Goal: Transaction & Acquisition: Purchase product/service

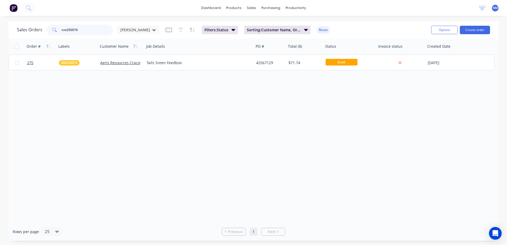
drag, startPoint x: 87, startPoint y: 31, endPoint x: 57, endPoint y: 31, distance: 30.0
click at [57, 31] on div "nm250074" at bounding box center [80, 30] width 66 height 11
type input "LAM250198"
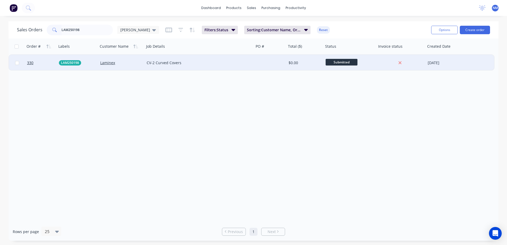
click at [273, 64] on div at bounding box center [270, 63] width 32 height 16
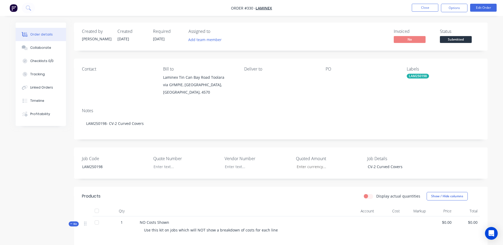
scroll to position [27, 0]
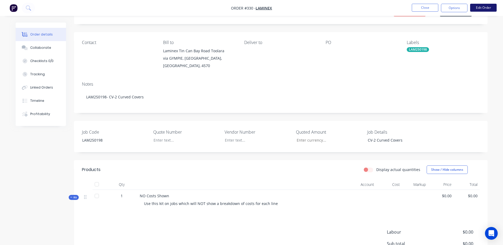
click at [485, 9] on button "Edit Order" at bounding box center [483, 8] width 27 height 8
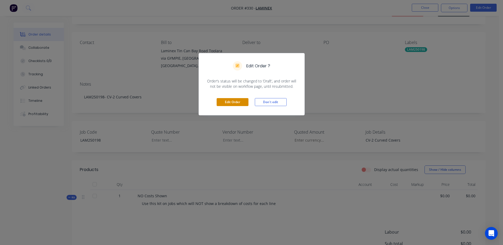
click at [227, 103] on button "Edit Order" at bounding box center [233, 102] width 32 height 8
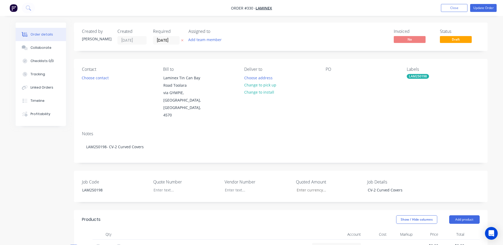
scroll to position [106, 0]
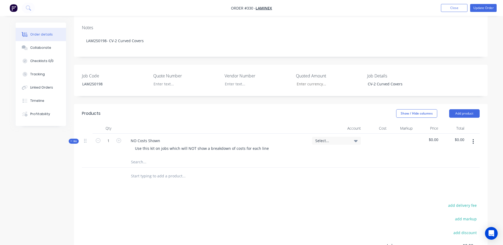
click at [135, 157] on input "text" at bounding box center [184, 162] width 106 height 11
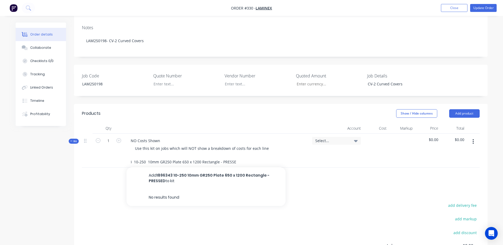
scroll to position [0, 0]
drag, startPoint x: 236, startPoint y: 147, endPoint x: 134, endPoint y: 149, distance: 101.8
click at [93, 157] on div "1896343 10-250 10mm GR250 Plate 650 x 1200 Rectangle - PRESSED Add 1896343 10-2…" at bounding box center [281, 162] width 398 height 11
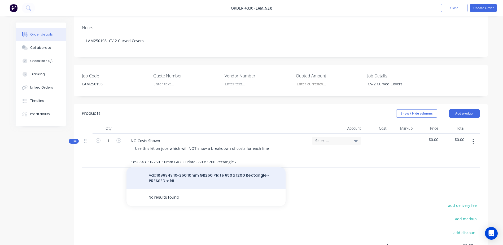
type input "1896343 10-250 10mm GR250 Plate 650 x 1200 Rectangle - PRESSED"
click at [212, 167] on button "Add 1896343 10-250 10mm GR250 Plate 650 x 1200 Rectangle - PRESSED to kit" at bounding box center [205, 178] width 159 height 22
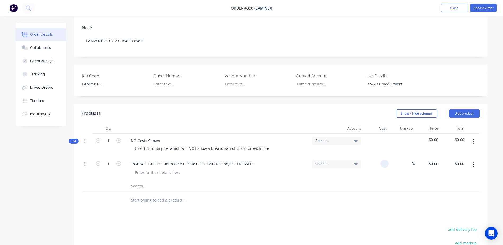
click at [381, 157] on div at bounding box center [376, 169] width 26 height 24
type input "$272.00"
click at [133, 181] on input "text" at bounding box center [184, 186] width 106 height 11
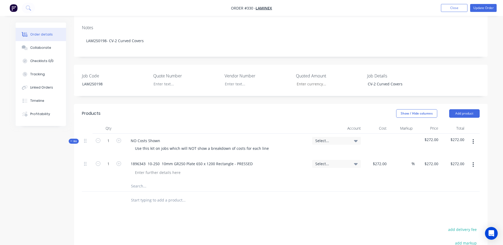
paste input "1896343 10-250 10mm GR250 Plate 650 x 1200 Rectangle - PRESSED"
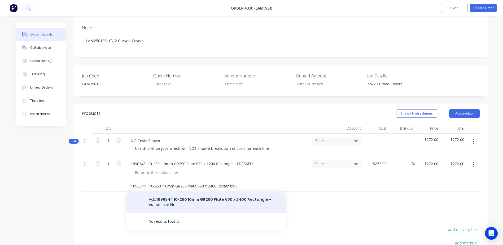
type input "1896344 10-250 10mm GR250 Plate 650 x 2400 Rectangle - PRESSED"
click at [193, 191] on button "Add 1896344 10-250 10mm GR250 Plate 650 x 2400 Rectangle - PRESSED to kit" at bounding box center [205, 202] width 159 height 22
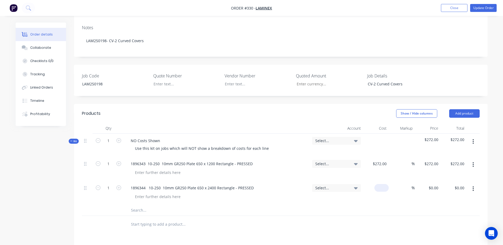
click at [379, 181] on div "$0.00" at bounding box center [376, 193] width 26 height 24
type input "$464.00"
click at [191, 193] on div at bounding box center [219, 197] width 177 height 8
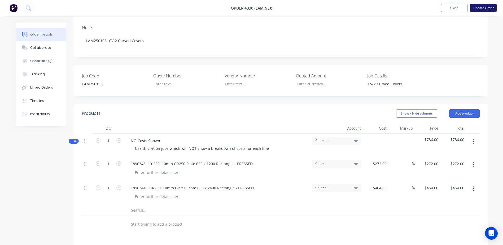
click at [481, 7] on button "Update Order" at bounding box center [483, 8] width 27 height 8
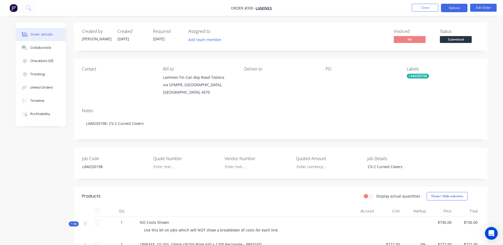
click at [458, 10] on button "Options" at bounding box center [454, 8] width 27 height 8
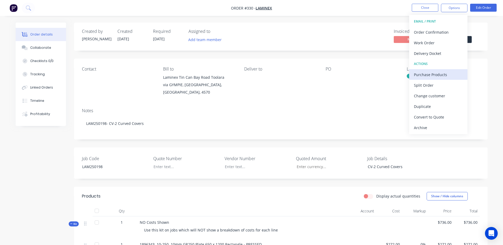
click at [448, 75] on div "Purchase Products" at bounding box center [438, 75] width 49 height 8
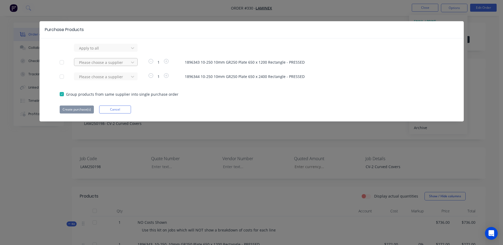
click at [95, 51] on div at bounding box center [102, 48] width 48 height 7
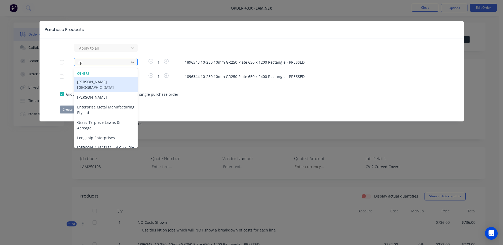
type input "rpg"
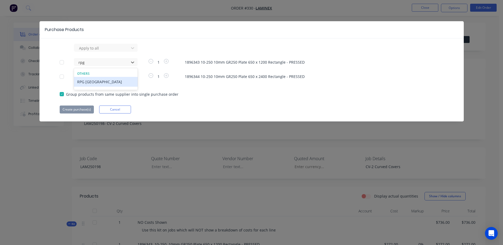
click at [93, 83] on div "RPG [GEOGRAPHIC_DATA]" at bounding box center [106, 82] width 64 height 10
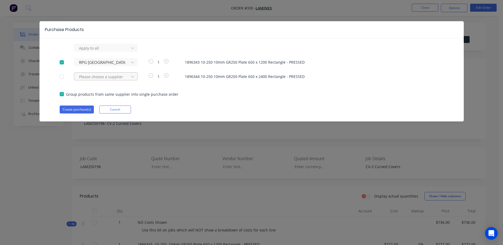
click at [93, 51] on div at bounding box center [102, 48] width 48 height 7
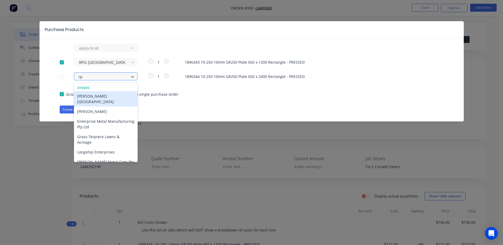
type input "rpg"
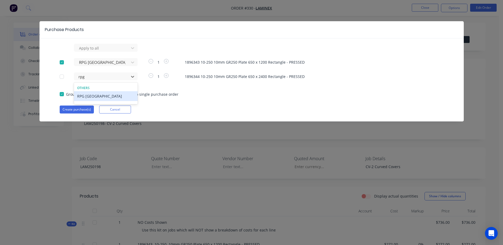
click at [93, 95] on div "RPG [GEOGRAPHIC_DATA]" at bounding box center [106, 96] width 64 height 10
click at [82, 111] on button "Create purchase(s)" at bounding box center [77, 110] width 34 height 8
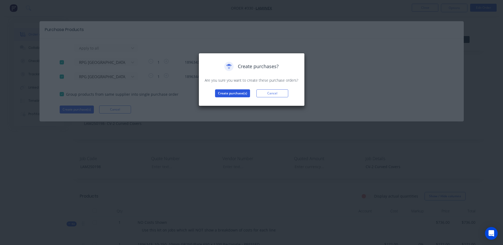
click at [223, 91] on button "Create purchase(s)" at bounding box center [232, 93] width 35 height 8
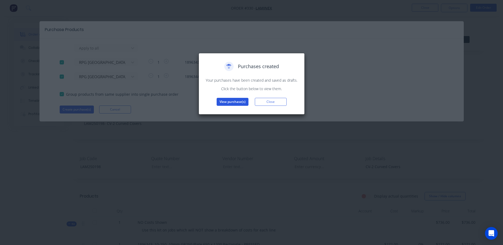
click at [231, 102] on button "View purchase(s)" at bounding box center [233, 102] width 32 height 8
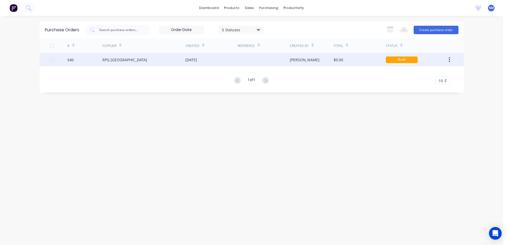
click at [369, 62] on div "$0.00" at bounding box center [360, 59] width 52 height 13
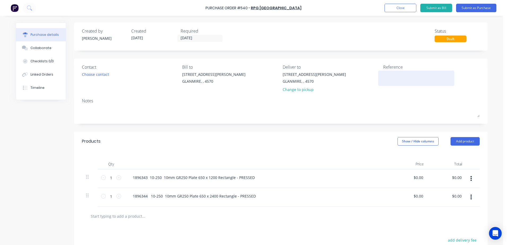
click at [394, 76] on textarea at bounding box center [416, 78] width 66 height 12
type textarea "x"
type textarea "L"
type textarea "x"
type textarea "LA"
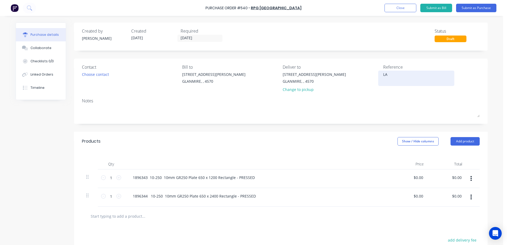
type textarea "x"
type textarea "[PERSON_NAME]"
type textarea "x"
type textarea "LAM2"
type textarea "x"
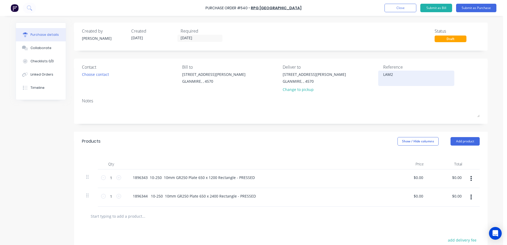
type textarea "LAM25"
type textarea "x"
type textarea "LAM250"
type textarea "x"
type textarea "LAM2501"
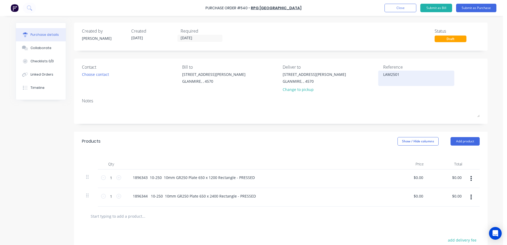
type textarea "x"
type textarea "LAM25019"
type textarea "x"
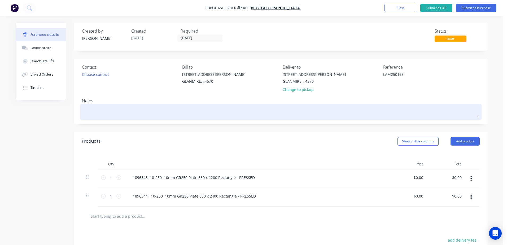
type textarea "LAM250198"
type textarea "x"
type textarea "LAM250198"
click at [94, 108] on textarea at bounding box center [281, 111] width 398 height 12
type textarea "x"
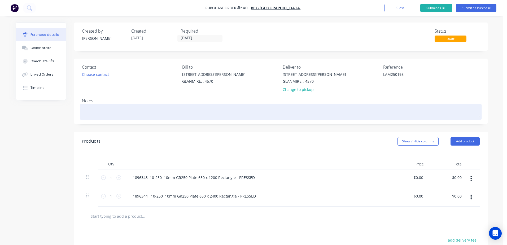
type textarea "L"
type textarea "x"
type textarea "[PERSON_NAME]"
type textarea "x"
type textarea "LAM2"
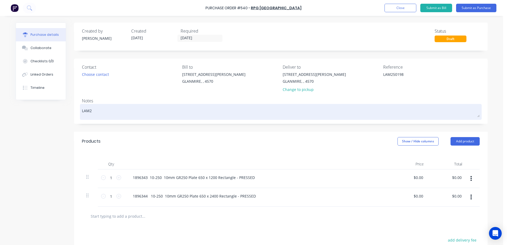
type textarea "x"
type textarea "LAM25"
type textarea "x"
type textarea "LAM250"
type textarea "x"
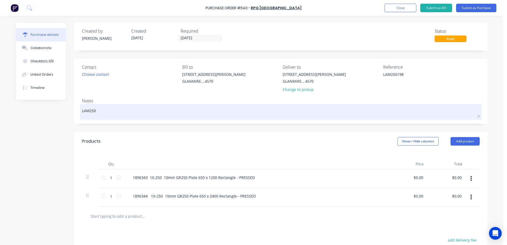
type textarea "LAM2501"
type textarea "x"
type textarea "LAM25019"
type textarea "x"
type textarea "LAM250198"
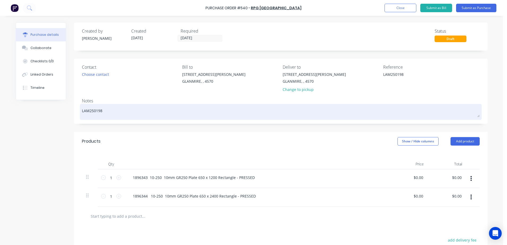
type textarea "x"
type textarea "LAM250198"
type textarea "x"
type textarea "LAM250198 -"
type textarea "x"
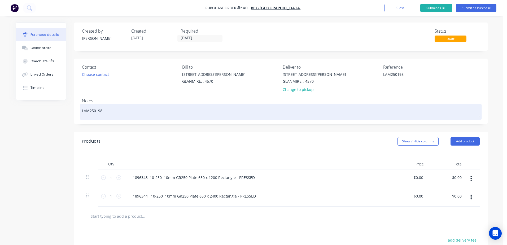
type textarea "LAM250198 -"
type textarea "x"
type textarea "LAM250198 -"
type textarea "x"
type textarea "LAM250198 - J"
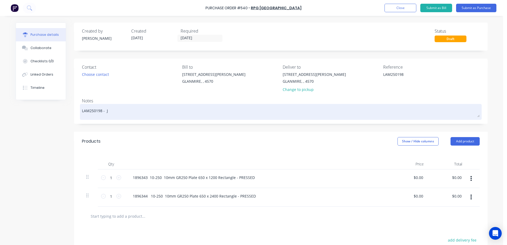
type textarea "x"
type textarea "LAM250198 - JA"
type textarea "x"
type textarea "LAM250198 - [PERSON_NAME]"
type textarea "x"
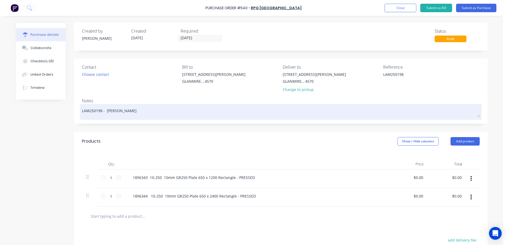
type textarea "LAM250198 - JASO"
type textarea "x"
type textarea "LAM250198 - [PERSON_NAME]"
type textarea "x"
type textarea "LAM250198 - JA"
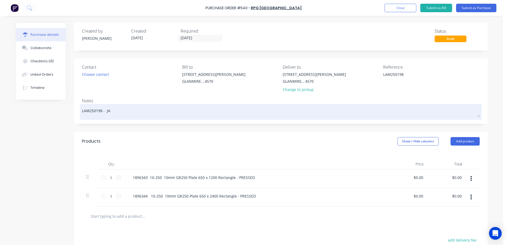
type textarea "x"
type textarea "LAM250198 - J"
type textarea "x"
type textarea "LAM250198 - Jj"
type textarea "x"
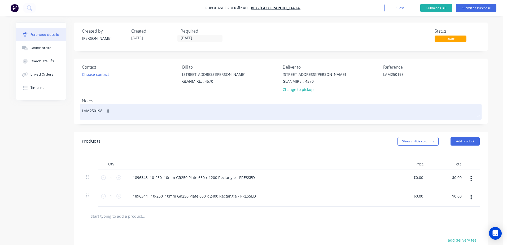
type textarea "LAM250198 - J"
type textarea "x"
type textarea "LAM250198 -"
type textarea "x"
type textarea "LAM250198 - j"
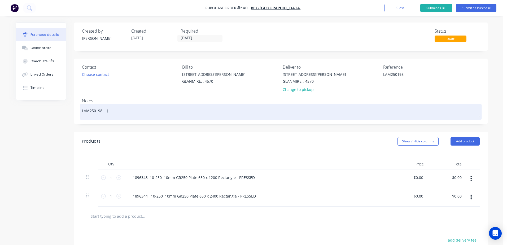
type textarea "x"
type textarea "LAM250198 - jo"
type textarea "x"
type textarea "LAM250198 - joa"
type textarea "x"
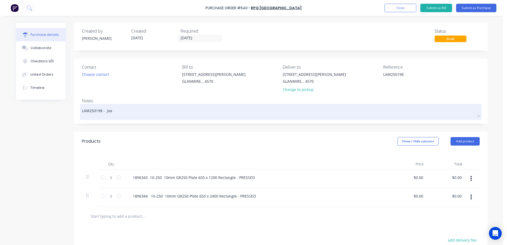
type textarea "LAM250198 - jo"
type textarea "x"
type textarea "LAM250198 - j"
type textarea "x"
type textarea "LAM250198 - ja"
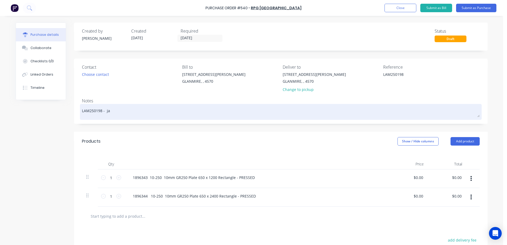
type textarea "x"
type textarea "LAM250198 - [PERSON_NAME]"
type textarea "x"
type textarea "LAM250198 - jaso"
type textarea "x"
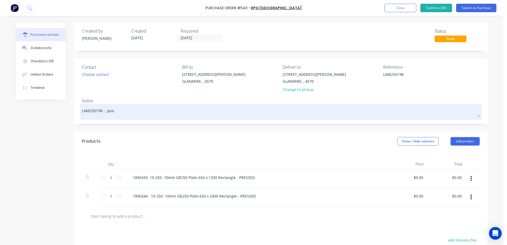
type textarea "LAM250198 - [PERSON_NAME]"
type textarea "x"
type textarea "LAM250198 - [PERSON_NAME]"
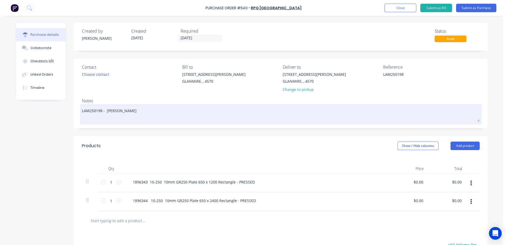
type textarea "x"
type textarea "LAM250198 - [PERSON_NAME]"
type textarea "x"
type textarea "LAM250198 - [PERSON_NAME]"
type textarea "x"
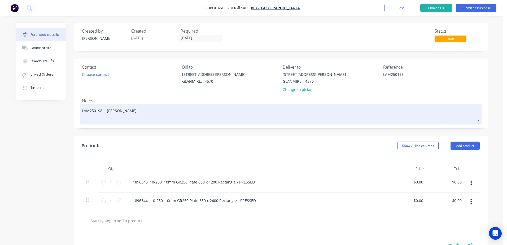
type textarea "LAM250198 - [PERSON_NAME]"
type textarea "x"
type textarea "LAM250198 - [PERSON_NAME]"
type textarea "x"
type textarea "LAM250198 - [PERSON_NAME]"
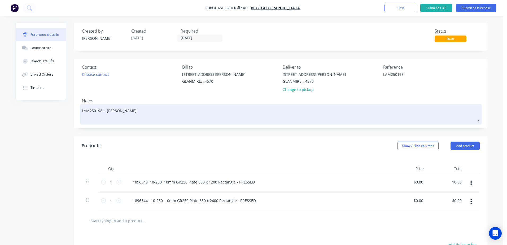
type textarea "x"
type textarea "LAM250198 - [PERSON_NAME]"
type textarea "x"
type textarea "LAM250198 - [PERSON_NAME] -"
type textarea "x"
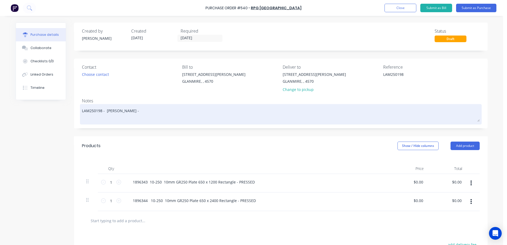
type textarea "LAM250198 - [PERSON_NAME] -"
type textarea "x"
type textarea "LAM250198 - [PERSON_NAME] - P"
type textarea "x"
type textarea "LAM250198 - [PERSON_NAME] - P4"
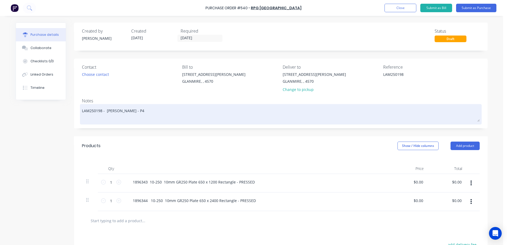
type textarea "x"
type textarea "LAM250198 - [PERSON_NAME] Quote - P48"
type textarea "x"
type textarea "LAM250198 - [PERSON_NAME] Quote - P480"
type textarea "x"
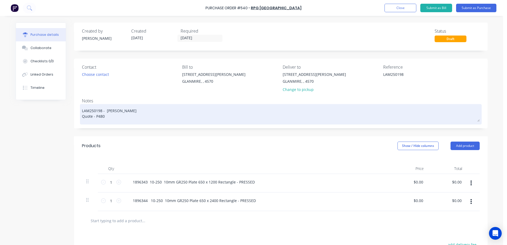
type textarea "LAM250198 - [PERSON_NAME] Quote - P4809"
type textarea "x"
type textarea "LAM250198 - [PERSON_NAME] Quote - P48099"
type textarea "x"
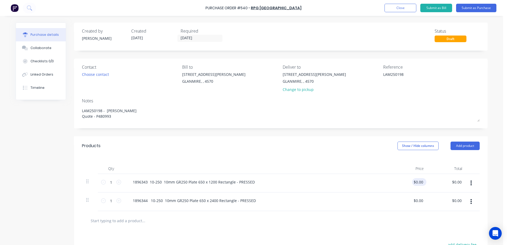
type textarea "LAM250198 - [PERSON_NAME] Quote - P480993"
type textarea "x"
type textarea "LAM250198 - [PERSON_NAME] Quote - P480993"
click at [412, 185] on div "$0.00 $0.00" at bounding box center [418, 182] width 12 height 8
type textarea "x"
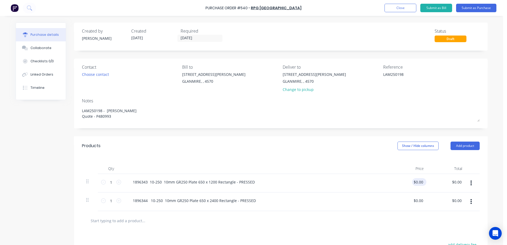
type input "0.0000"
click at [413, 183] on input "0.0000" at bounding box center [418, 182] width 12 height 8
type textarea "x"
type input "$0.00"
drag, startPoint x: 422, startPoint y: 182, endPoint x: 413, endPoint y: 184, distance: 10.0
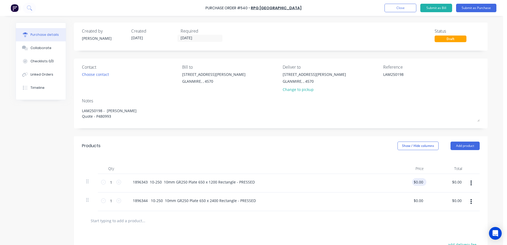
click at [413, 184] on div "$0.00 $0.00" at bounding box center [419, 182] width 14 height 8
type textarea "x"
click at [416, 184] on input "0" at bounding box center [418, 182] width 12 height 8
type input "0"
type input "272"
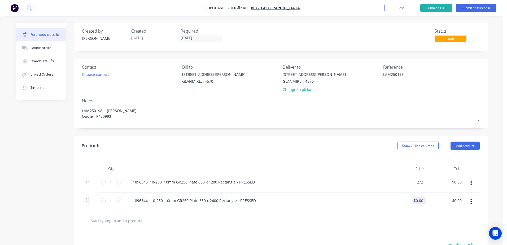
type textarea "x"
type input "$272.00"
type input "0.0000"
click at [421, 201] on input "0.0000" at bounding box center [417, 201] width 14 height 8
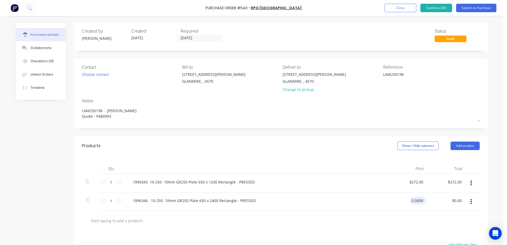
type textarea "x"
drag, startPoint x: 422, startPoint y: 200, endPoint x: 409, endPoint y: 201, distance: 12.8
click at [410, 201] on input "0.0000" at bounding box center [417, 201] width 14 height 8
type input "464"
type textarea "x"
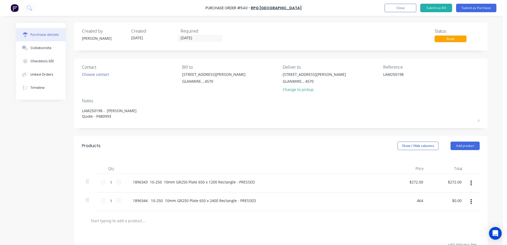
type input "$464.00"
click at [152, 223] on input "text" at bounding box center [143, 220] width 106 height 11
click at [477, 9] on button "Submit as Purchase" at bounding box center [476, 8] width 40 height 8
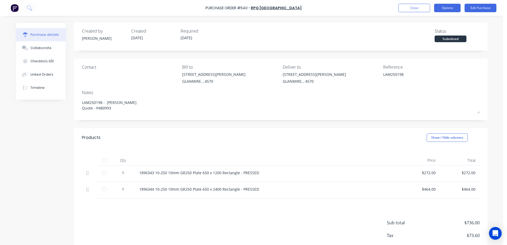
click at [447, 5] on button "Options" at bounding box center [447, 8] width 27 height 8
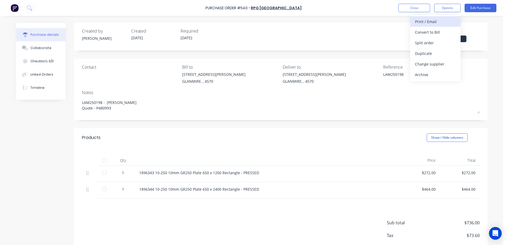
click at [436, 22] on div "Print / Email" at bounding box center [435, 22] width 41 height 8
click at [436, 32] on div "With pricing" at bounding box center [435, 32] width 41 height 8
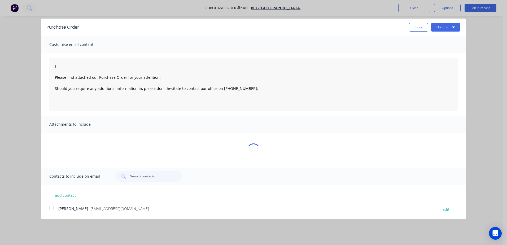
type textarea "x"
type textarea "Hi, Please find attached our Purchase Order for your attention. Should you requ…"
type textarea "x"
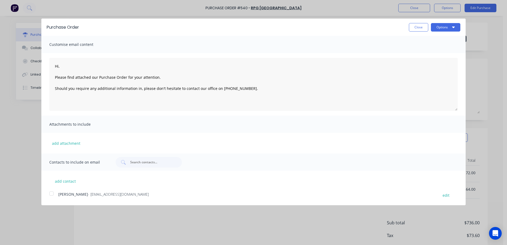
click at [51, 195] on div at bounding box center [51, 193] width 11 height 11
type textarea "Hi, Please find attached our Purchase Order for your attention. Should you requ…"
click at [435, 29] on button "Options" at bounding box center [445, 27] width 29 height 8
click at [427, 50] on div "Email" at bounding box center [435, 51] width 41 height 8
type textarea "x"
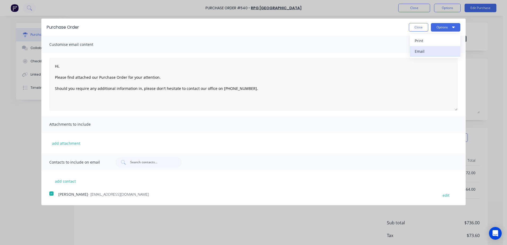
type textarea "Hi, Please find attached our Purchase Order for your attention. Should you requ…"
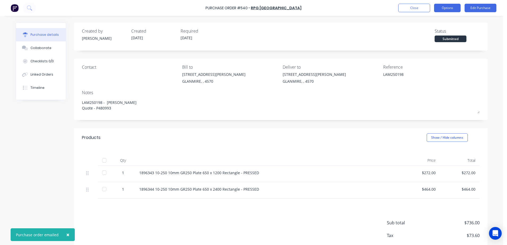
click at [441, 8] on button "Options" at bounding box center [447, 8] width 27 height 8
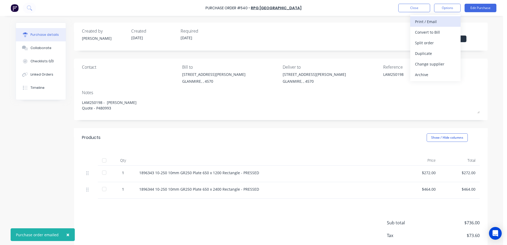
click at [415, 23] on div "Print / Email" at bounding box center [435, 22] width 41 height 8
click at [427, 32] on div "With pricing" at bounding box center [435, 32] width 41 height 8
type textarea "x"
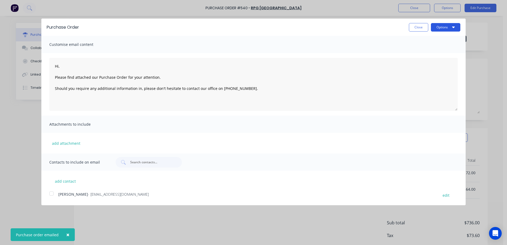
click at [440, 24] on button "Options" at bounding box center [445, 27] width 29 height 8
click at [415, 40] on div "Print" at bounding box center [435, 41] width 41 height 8
type textarea "Hi, Please find attached our Purchase Order for your attention. Should you requ…"
type textarea "x"
type textarea "Hi, Please find attached our Purchase Order for your attention. Should you requ…"
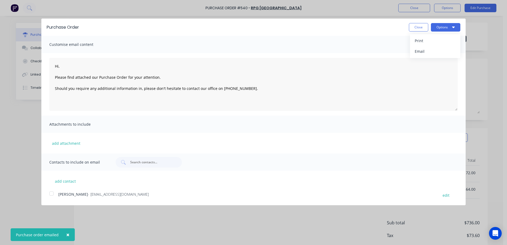
type textarea "x"
type textarea "Hi, Please find attached our Purchase Order for your attention. Should you requ…"
type textarea "x"
type textarea "Hi, Please find attached our Purchase Order for your attention. Should you requ…"
type textarea "x"
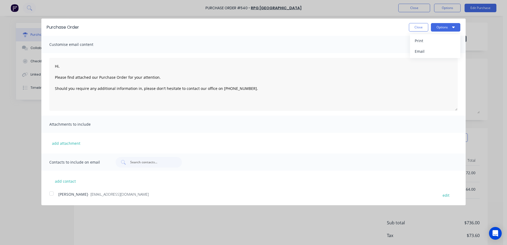
type textarea "Hi, Please find attached our Purchase Order for your attention. Should you requ…"
type textarea "x"
type textarea "Hi, Please find attached our Purchase Order for your attention. Should you requ…"
type textarea "x"
type textarea "Hi, Please find attached our Purchase Order for your attention. Should you requ…"
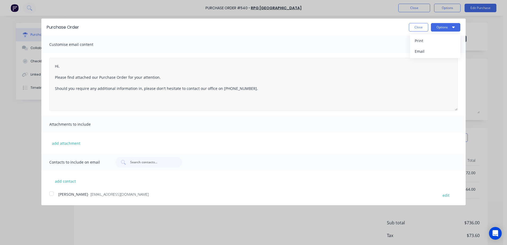
type textarea "x"
type textarea "Hi, Please find attached our Purchase Order for your attention. Should you requ…"
click at [412, 27] on button "Close" at bounding box center [418, 27] width 19 height 8
type textarea "x"
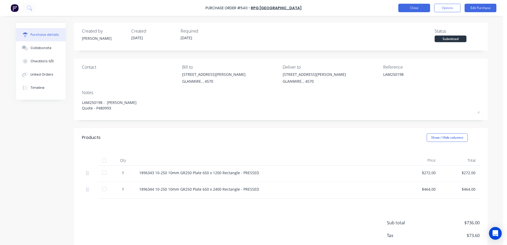
click at [413, 6] on button "Close" at bounding box center [414, 8] width 32 height 8
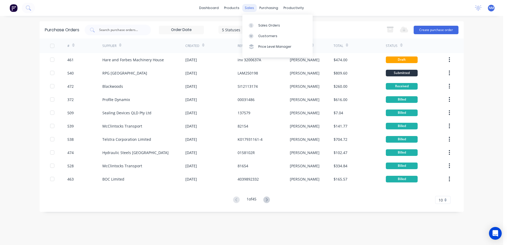
click at [250, 9] on div "sales" at bounding box center [249, 8] width 15 height 8
click at [263, 26] on div "Sales Orders" at bounding box center [269, 25] width 22 height 5
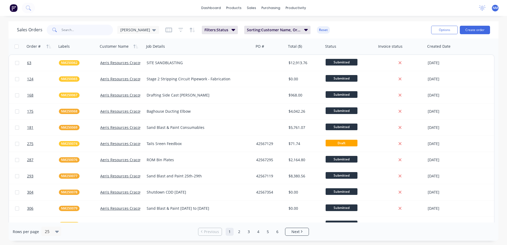
click at [81, 31] on input "text" at bounding box center [88, 30] width 52 height 11
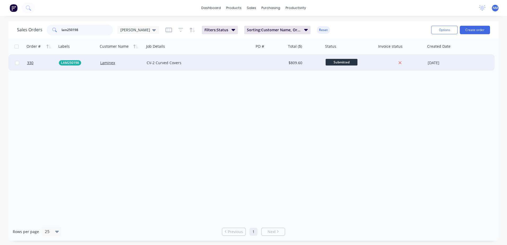
type input "lam250198"
click at [269, 62] on div at bounding box center [270, 63] width 32 height 16
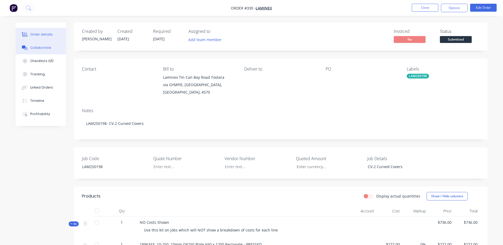
click at [50, 48] on button "Collaborate" at bounding box center [41, 47] width 50 height 13
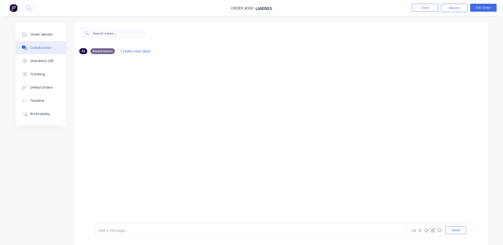
click at [433, 230] on icon "button" at bounding box center [432, 230] width 3 height 4
click at [420, 10] on button "Close" at bounding box center [425, 8] width 27 height 8
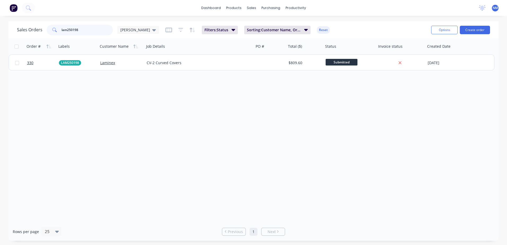
drag, startPoint x: 82, startPoint y: 29, endPoint x: 36, endPoint y: 33, distance: 45.8
click at [36, 33] on div "Sales Orders lam250198 Neil" at bounding box center [88, 30] width 142 height 11
type input "nm250074"
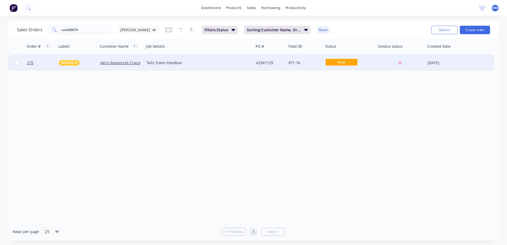
click at [278, 66] on div "42567129" at bounding box center [270, 63] width 32 height 16
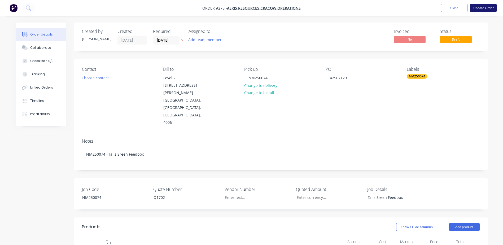
click at [488, 9] on button "Update Order" at bounding box center [483, 8] width 27 height 8
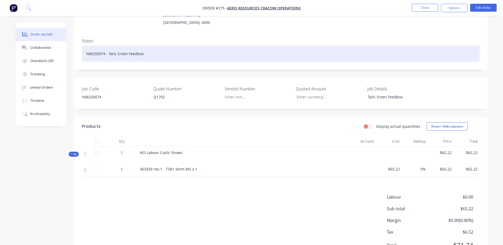
scroll to position [96, 0]
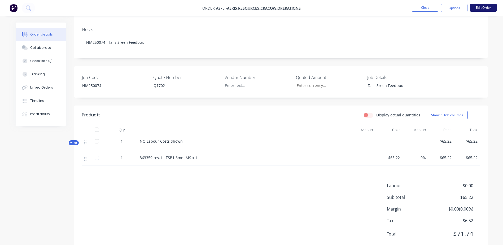
click at [482, 10] on button "Edit Order" at bounding box center [483, 8] width 27 height 8
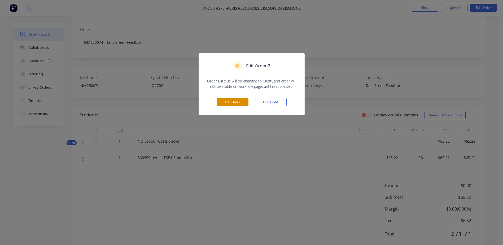
click at [229, 105] on button "Edit Order" at bounding box center [233, 102] width 32 height 8
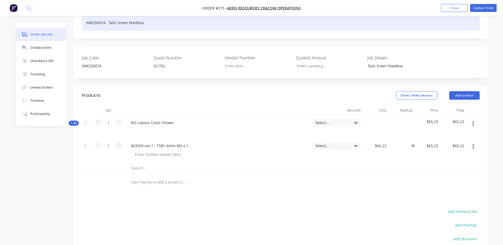
scroll to position [133, 0]
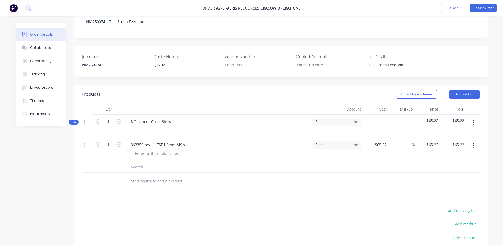
click at [133, 162] on input "text" at bounding box center [184, 167] width 106 height 11
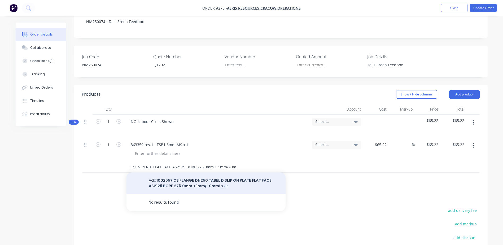
type input "1002557 CS FLANGE DN250 TABEL D SLIP ON PLATE FLAT FACE AS2129 BORE 276.0mm + 1…"
click at [174, 172] on button "Add 1002557 CS FLANGE DN250 TABEL D SLIP ON PLATE FLAT FACE AS2129 BORE 276.0mm…" at bounding box center [205, 183] width 159 height 22
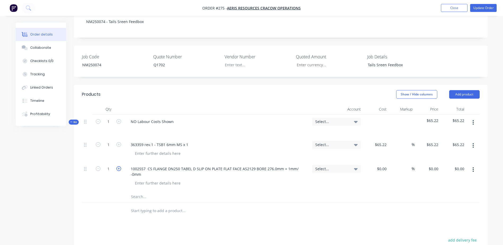
click at [120, 166] on icon "button" at bounding box center [118, 168] width 5 height 5
type input "2"
drag, startPoint x: 385, startPoint y: 155, endPoint x: 388, endPoint y: 155, distance: 3.4
click at [386, 165] on input at bounding box center [386, 169] width 6 height 8
type input "$37.00"
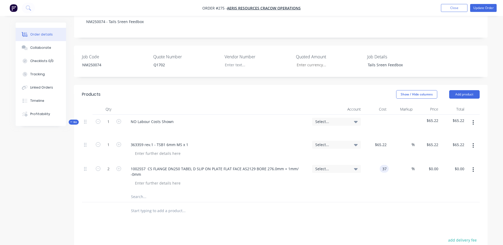
type input "$37.00"
type input "$74.00"
click at [139, 191] on input "text" at bounding box center [184, 196] width 106 height 11
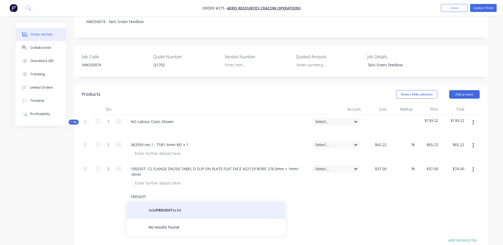
type input "FREIGHT"
click at [164, 202] on button "Add FREIGHT to kit" at bounding box center [205, 210] width 159 height 17
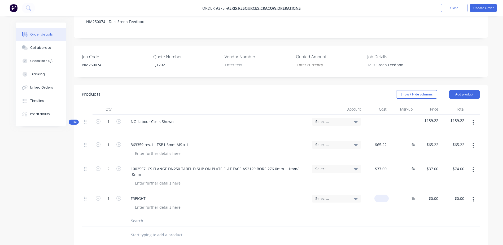
click at [386, 195] on input at bounding box center [383, 199] width 12 height 8
type input "$30.00"
click at [146, 216] on input "text" at bounding box center [184, 221] width 106 height 11
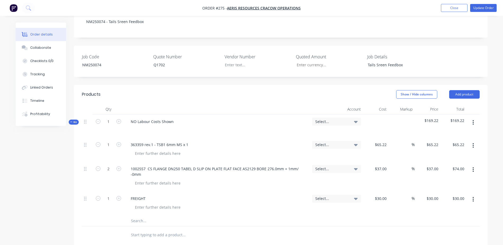
click at [154, 216] on input "text" at bounding box center [184, 221] width 106 height 11
click at [480, 12] on nav "Order #275 - Aeris Resources Cracow Operations Add product Close Update Order" at bounding box center [251, 8] width 503 height 16
click at [481, 4] on button "Update Order" at bounding box center [483, 8] width 27 height 8
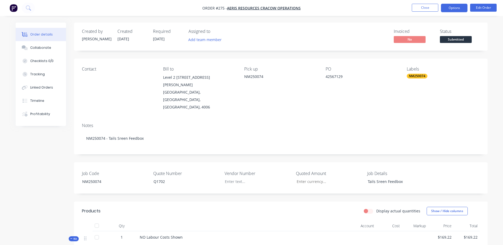
click at [456, 10] on button "Options" at bounding box center [454, 8] width 27 height 8
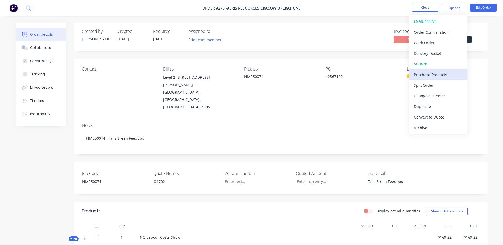
click at [451, 76] on div "Purchase Products" at bounding box center [438, 75] width 49 height 8
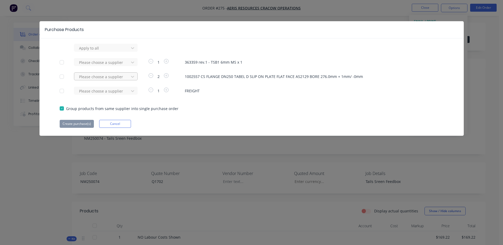
click at [99, 51] on div at bounding box center [102, 48] width 48 height 7
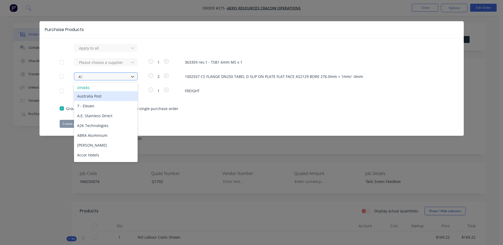
type input "ATL"
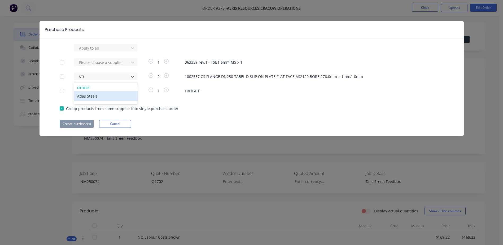
click at [89, 97] on div "Atlas Steels" at bounding box center [106, 96] width 64 height 10
click at [91, 51] on div at bounding box center [102, 48] width 48 height 7
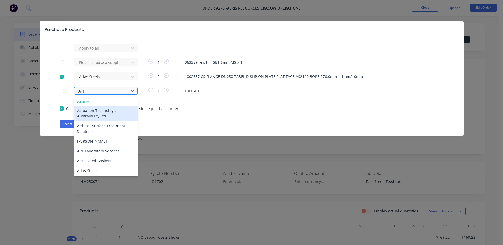
type input "ATLA"
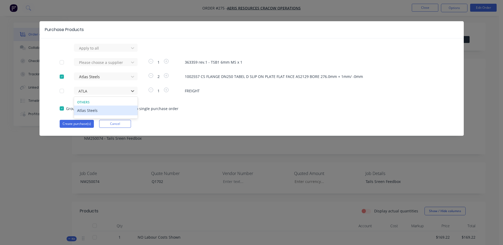
click at [96, 111] on div "Atlas Steels" at bounding box center [106, 111] width 64 height 10
click at [76, 124] on button "Create purchase(s)" at bounding box center [77, 124] width 34 height 8
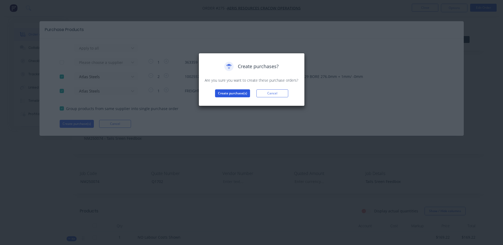
click at [220, 94] on button "Create purchase(s)" at bounding box center [232, 93] width 35 height 8
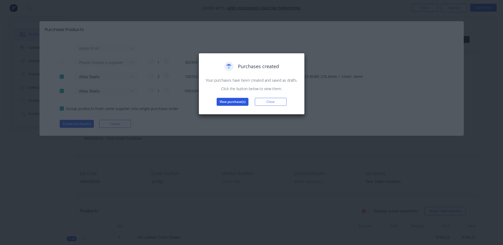
click at [234, 101] on button "View purchase(s)" at bounding box center [233, 102] width 32 height 8
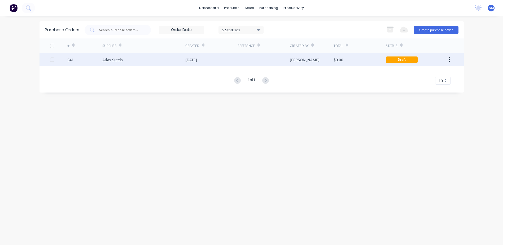
click at [357, 60] on div "$0.00" at bounding box center [360, 59] width 52 height 13
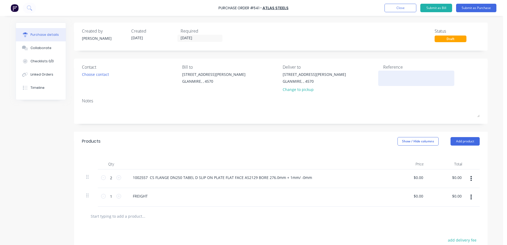
click at [393, 73] on textarea at bounding box center [416, 78] width 66 height 12
type textarea "nm"
type textarea "x"
type textarea "n"
type textarea "x"
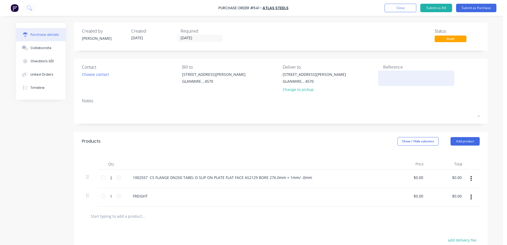
type textarea "N"
type textarea "x"
type textarea "NM"
type textarea "x"
type textarea "NM2"
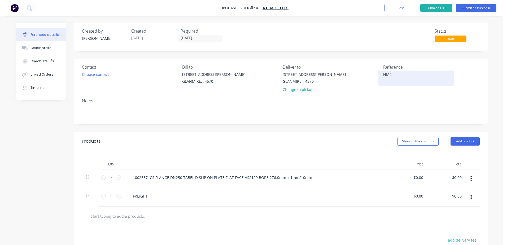
type textarea "x"
type textarea "NM25"
type textarea "x"
type textarea "NM250"
type textarea "x"
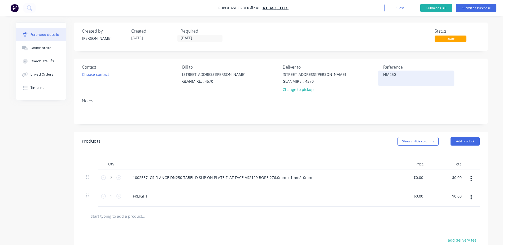
type textarea "NM2500"
type textarea "x"
type textarea "NM25007"
type textarea "x"
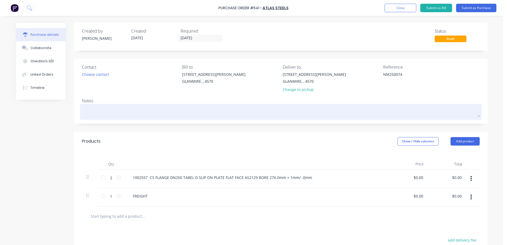
type textarea "NM250074"
type textarea "x"
type textarea "NM250074"
click at [102, 108] on textarea at bounding box center [281, 111] width 398 height 12
type textarea "x"
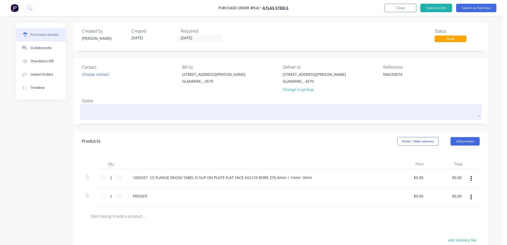
type textarea "N"
type textarea "x"
type textarea "NM"
type textarea "x"
type textarea "NM5"
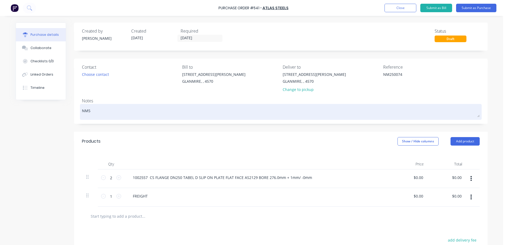
type textarea "x"
type textarea "NM"
type textarea "x"
type textarea "NM2"
type textarea "x"
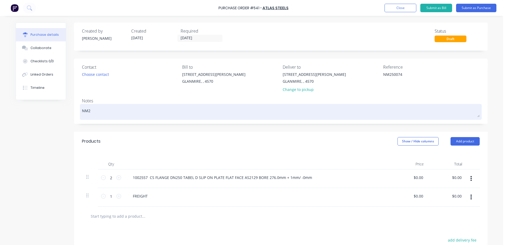
type textarea "NM25"
type textarea "x"
type textarea "NM250"
type textarea "x"
type textarea "NM2500"
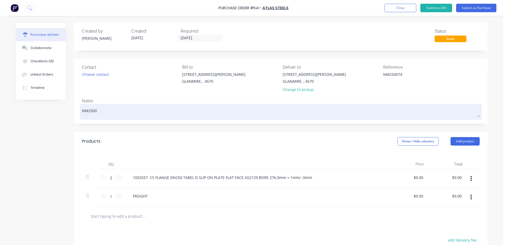
type textarea "x"
type textarea "NM25007"
type textarea "x"
type textarea "NM250074"
type textarea "x"
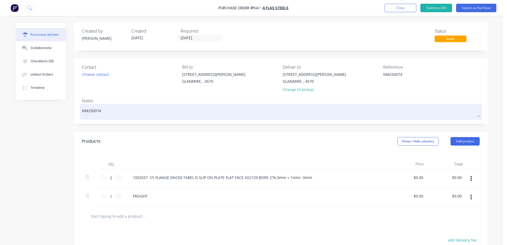
type textarea "NM250074"
type textarea "x"
type textarea "NM250074 0"
type textarea "x"
type textarea "NM250074"
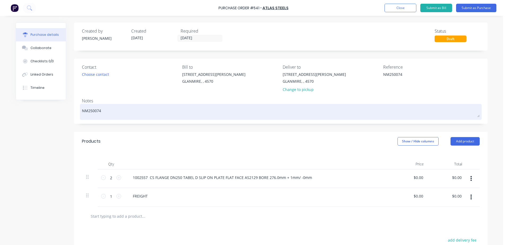
type textarea "x"
type textarea "NM250074 -"
type textarea "x"
type textarea "NM250074 -"
type textarea "x"
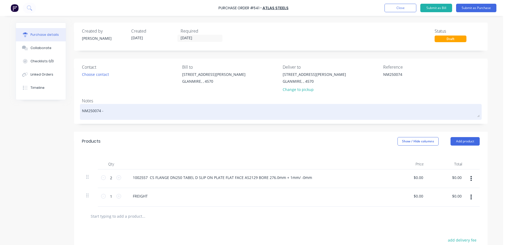
type textarea "NM250074 - g"
type textarea "x"
type textarea "NM250074 - gr"
type textarea "x"
type textarea "NM250074 - gre"
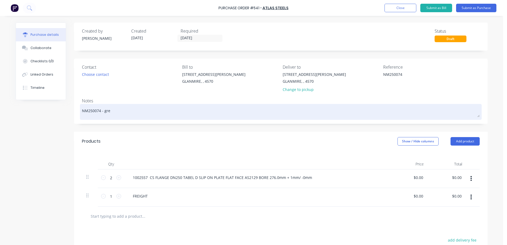
type textarea "x"
type textarea "NM250074 - greg"
type textarea "x"
type textarea "NM250074 - greg"
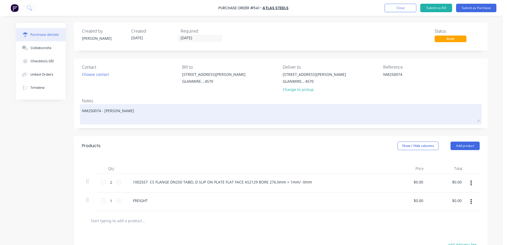
type textarea "x"
type textarea "NM250074 - greg Q"
type textarea "x"
type textarea "NM250074 - greg Qu"
type textarea "x"
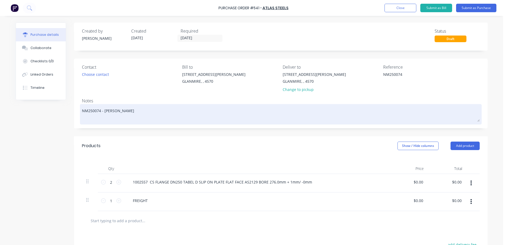
type textarea "NM250074 - greg Quo"
type textarea "x"
type textarea "NM250074 - greg Quot"
type textarea "x"
type textarea "NM250074 - greg Quote"
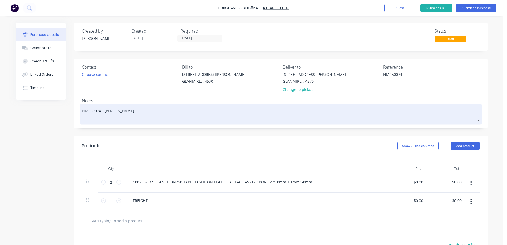
type textarea "x"
type textarea "NM250074 - greg Quote"
type textarea "x"
type textarea "NM250074 - greg Quote ;"
type textarea "x"
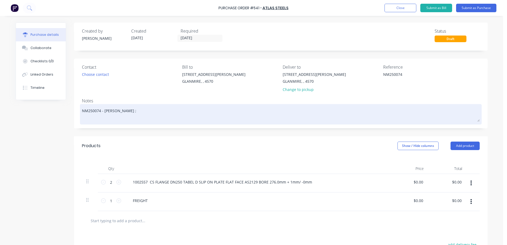
type textarea "NM250074 - greg Quote ;"
type textarea "x"
type textarea "NM250074 - greg Quote ; 02"
type textarea "x"
type textarea "NM250074 - greg Quote ; 023"
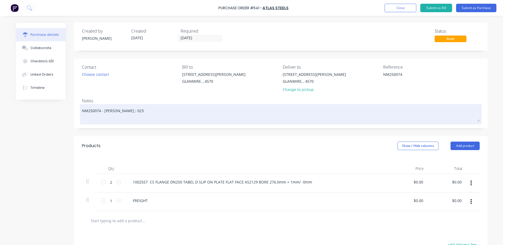
type textarea "x"
type textarea "NM250074 - greg Quote ; 02"
type textarea "x"
type textarea "NM250074 - greg Quote ; 020"
type textarea "x"
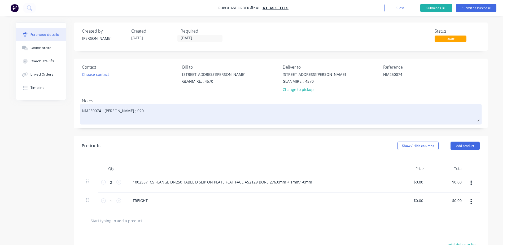
type textarea "NM250074 - greg Quote ; 0201"
type textarea "x"
type textarea "NM250074 - greg Quote ; 02010"
type textarea "x"
type textarea "NM250074 - greg Quote ; 020109"
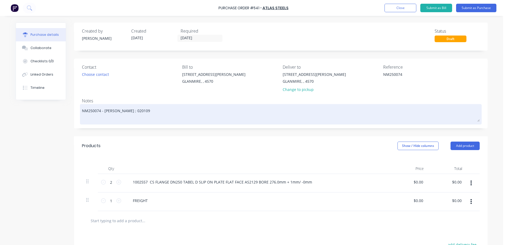
type textarea "x"
type textarea "NM250074 - greg Quote ; 0201095"
type textarea "x"
type textarea "NM250074 - greg Quote ; 0201095s"
type textarea "x"
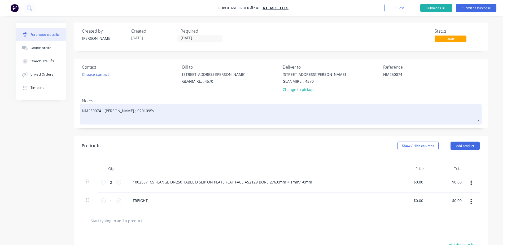
type textarea "NM250074 - greg Quote ; 0201095sq"
type textarea "x"
type textarea "NM250074 - greg Quote ; 0201095sqb"
type textarea "x"
type textarea "NM250074 - greg Quote ; 0201095sqbr"
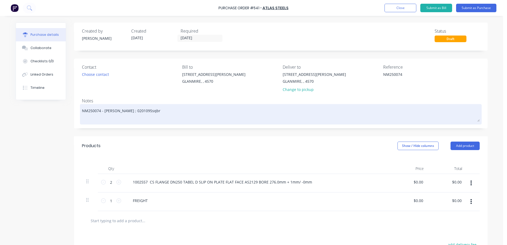
type textarea "x"
type textarea "NM250074 - greg Quote ; 0201095sqbr-"
type textarea "x"
type textarea "NM250074 - greg Quote ; 0201095sqbr-1"
type textarea "x"
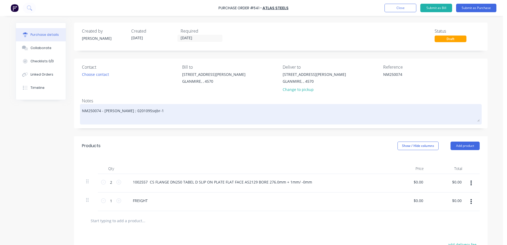
type textarea "NM250074 - greg Quote ; 0201095sqbr-"
type textarea "x"
type textarea "NM250074 - greg Quote ; 0201095sqbr"
type textarea "x"
type textarea "NM250074 - greg Quote ; 0201095sqb"
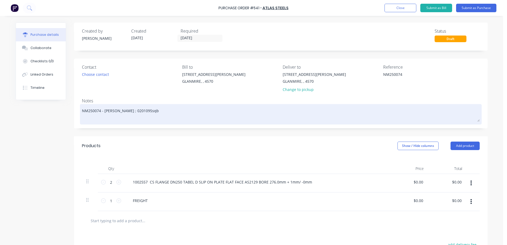
type textarea "x"
type textarea "NM250074 - greg Quote ; 0201095sq"
type textarea "x"
type textarea "NM250074 - greg Quote ; 0201095s"
type textarea "x"
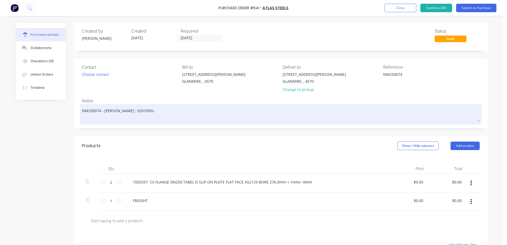
type textarea "NM250074 - greg Quote ; 0201095"
type textarea "x"
type textarea "NM250074 - greg Quote ; 0201095S"
type textarea "x"
type textarea "NM250074 - greg Quote ; 0201095SQ"
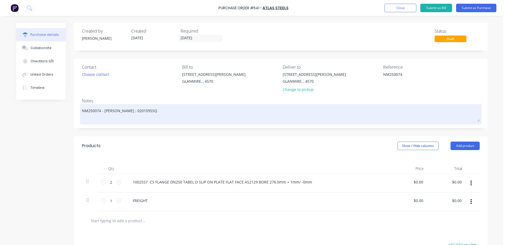
type textarea "x"
type textarea "NM250074 - greg Quote ; 0201095SQB"
type textarea "x"
type textarea "NM250074 - greg Quote ; 0201095SQBR"
type textarea "x"
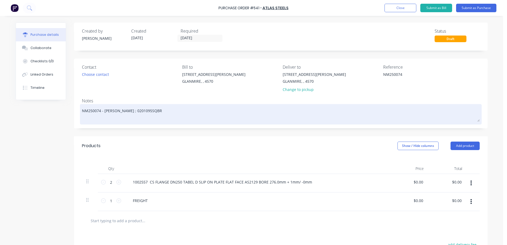
type textarea "NM250074 - greg Quote ; 0201095SQBR-"
type textarea "x"
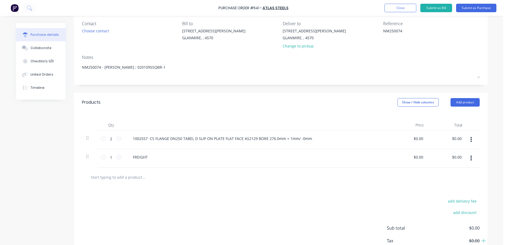
scroll to position [53, 0]
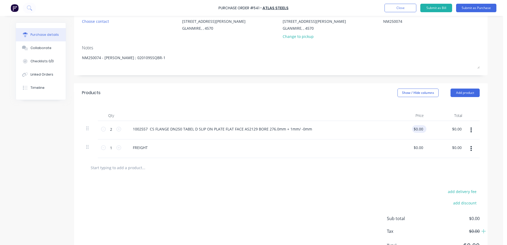
type textarea "NM250074 - greg Quote ; 0201095SQBR-1"
type textarea "x"
type textarea "NM250074 - greg Quote ; 0201095SQBR-1"
type input "0.0000"
click at [413, 131] on input "0.0000" at bounding box center [418, 129] width 12 height 8
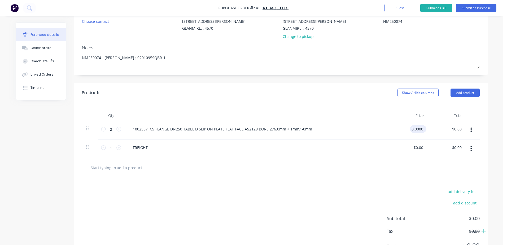
type textarea "x"
drag, startPoint x: 422, startPoint y: 129, endPoint x: 347, endPoint y: 115, distance: 76.7
click at [364, 130] on div "2 2 1002557 CS FLANGE DN250 TABEL D SLIP ON PLATE FLAT FACE AS2129 BORE 276.0mm…" at bounding box center [281, 130] width 398 height 19
type input "37"
type textarea "x"
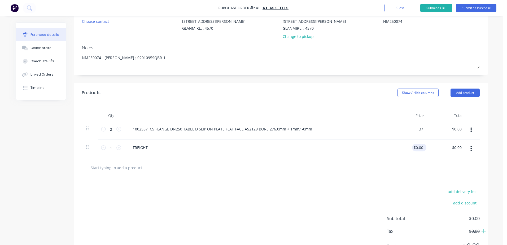
type input "$37.00"
type input "$74.00"
click at [423, 148] on div "$0.00 $0.00" at bounding box center [409, 148] width 38 height 19
type textarea "x"
drag, startPoint x: 422, startPoint y: 147, endPoint x: 363, endPoint y: 153, distance: 59.2
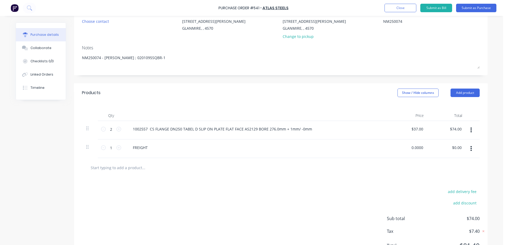
click at [363, 153] on div "1 1 FREIGHT 0.0000 0.0000 $0.00 $0.00" at bounding box center [281, 148] width 398 height 19
type input "30"
type textarea "x"
type input "$30.00"
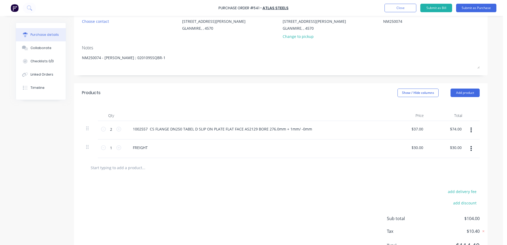
click at [158, 166] on input "text" at bounding box center [143, 167] width 106 height 11
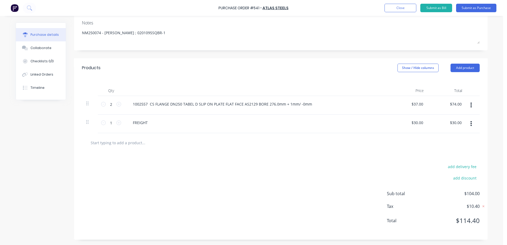
scroll to position [0, 0]
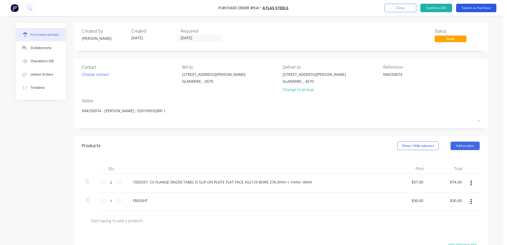
click at [465, 8] on button "Submit as Purchase" at bounding box center [476, 8] width 40 height 8
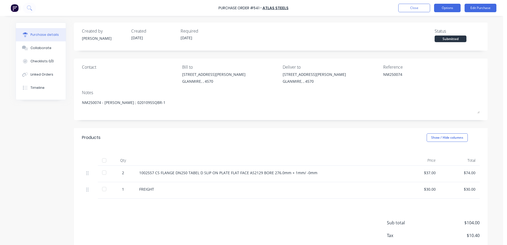
click at [450, 8] on button "Options" at bounding box center [447, 8] width 27 height 8
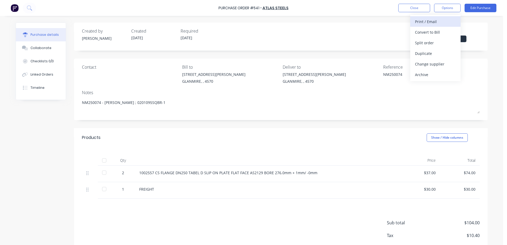
click at [436, 22] on div "Print / Email" at bounding box center [435, 22] width 41 height 8
click at [430, 32] on div "With pricing" at bounding box center [435, 32] width 41 height 8
type textarea "x"
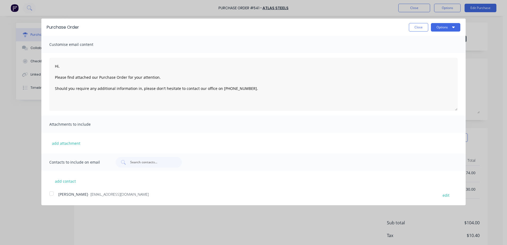
click at [53, 192] on div at bounding box center [51, 193] width 11 height 11
type textarea "Hi, Please find attached our Purchase Order for your attention. Should you requ…"
click at [439, 27] on button "Options" at bounding box center [445, 27] width 29 height 8
click at [435, 50] on div "Email" at bounding box center [435, 51] width 41 height 8
type textarea "x"
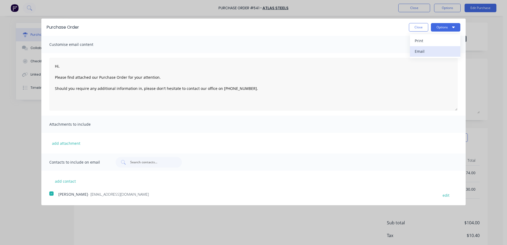
type textarea "Hi, Please find attached our Purchase Order for your attention. Should you requ…"
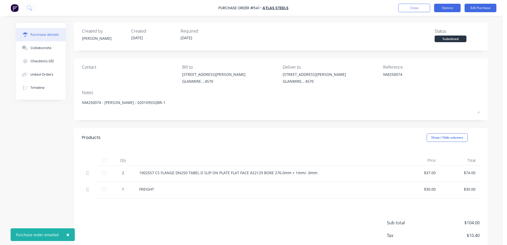
click at [447, 9] on button "Options" at bounding box center [447, 8] width 27 height 8
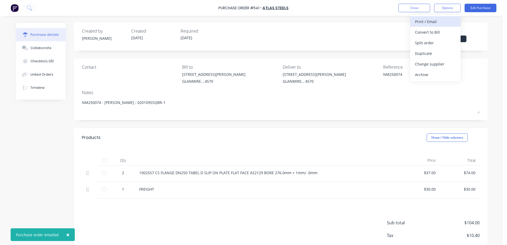
click at [417, 20] on div "Print / Email" at bounding box center [435, 22] width 41 height 8
click at [430, 35] on div "With pricing" at bounding box center [435, 32] width 41 height 8
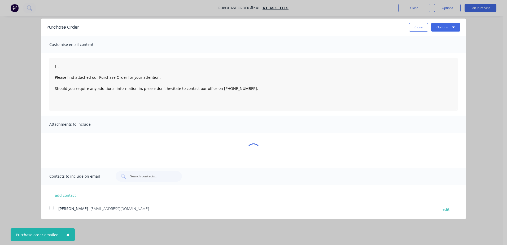
type textarea "x"
type textarea "Hi, Please find attached our Purchase Order for your attention. Should you requ…"
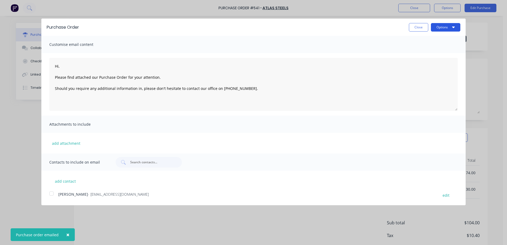
click at [437, 29] on button "Options" at bounding box center [445, 27] width 29 height 8
type textarea "x"
type textarea "Hi, Please find attached our Purchase Order for your attention. Should you requ…"
type textarea "x"
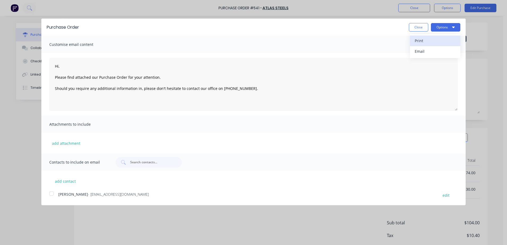
click at [420, 41] on div "Print" at bounding box center [435, 41] width 41 height 8
type textarea "Hi, Please find attached our Purchase Order for your attention. Should you requ…"
type textarea "x"
type textarea "Hi, Please find attached our Purchase Order for your attention. Should you requ…"
type textarea "x"
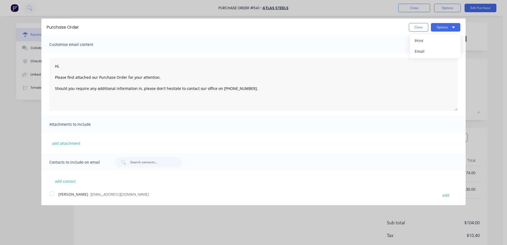
type textarea "Hi, Please find attached our Purchase Order for your attention. Should you requ…"
type textarea "x"
type textarea "Hi, Please find attached our Purchase Order for your attention. Should you requ…"
click at [416, 29] on button "Close" at bounding box center [418, 27] width 19 height 8
type textarea "x"
